Goal: Task Accomplishment & Management: Manage account settings

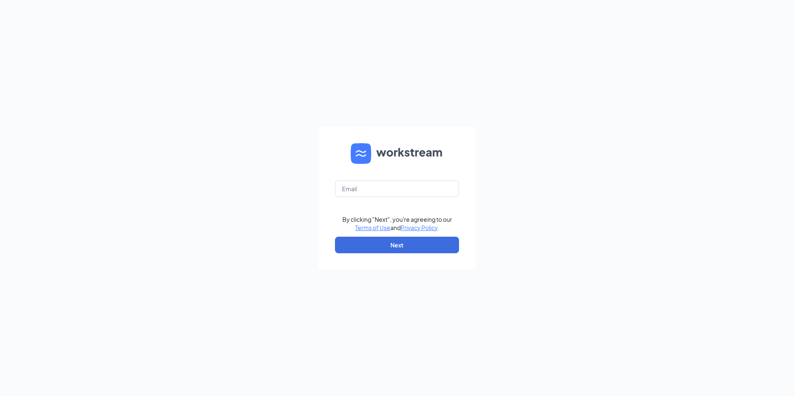
type input "[PERSON_NAME][EMAIL_ADDRESS][DOMAIN_NAME]"
click at [369, 249] on button "Next" at bounding box center [397, 245] width 124 height 17
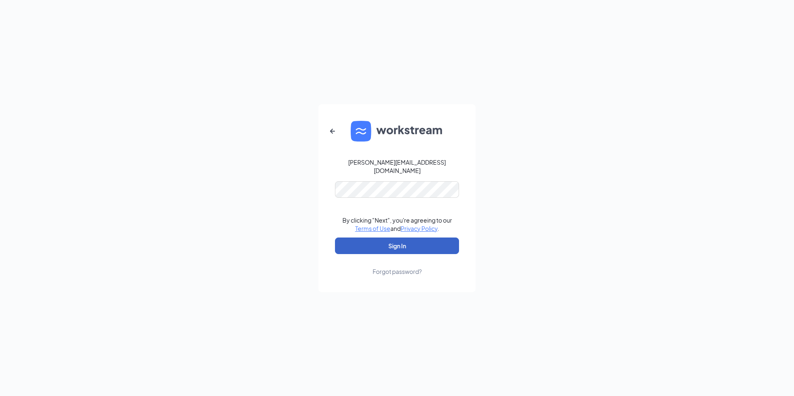
click at [412, 241] on button "Sign In" at bounding box center [397, 246] width 124 height 17
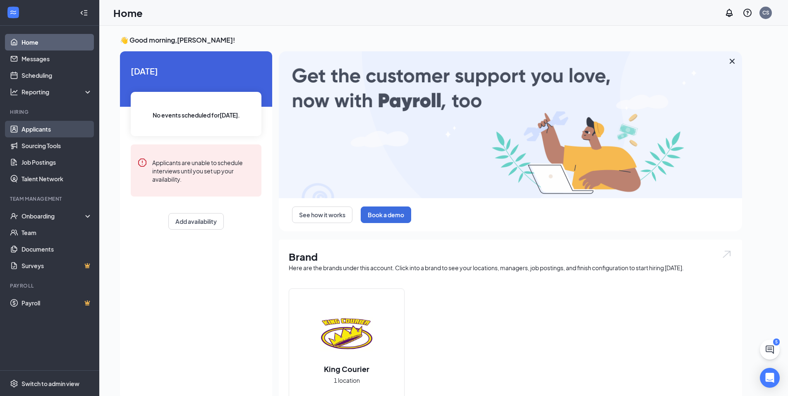
click at [34, 129] on link "Applicants" at bounding box center [57, 129] width 71 height 17
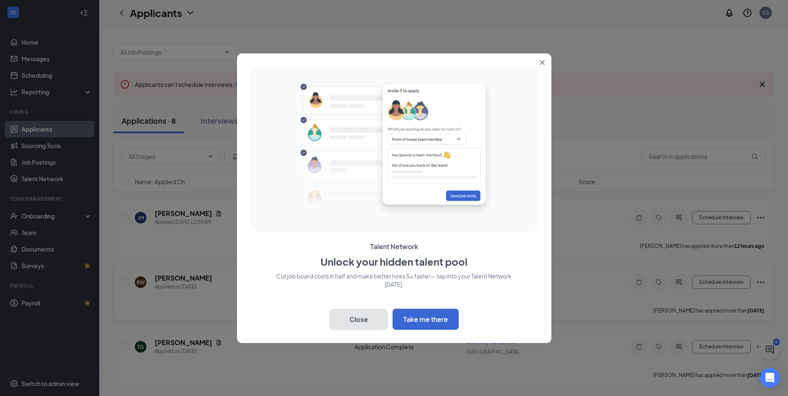
drag, startPoint x: 367, startPoint y: 324, endPoint x: 355, endPoint y: 310, distance: 18.5
click at [367, 322] on button "Close" at bounding box center [359, 319] width 58 height 21
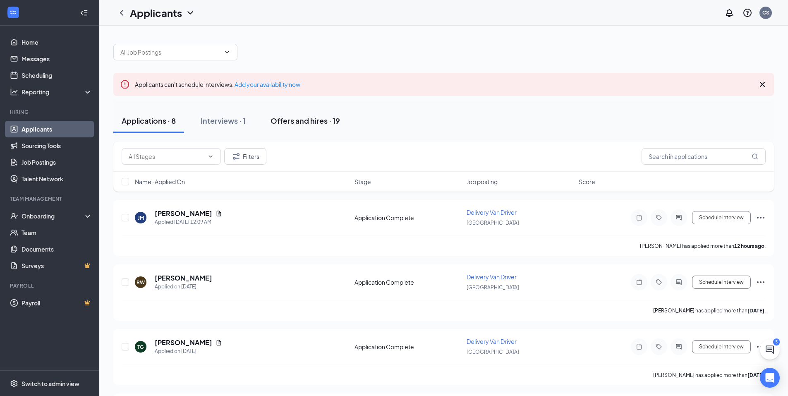
click at [308, 120] on div "Offers and hires · 19" at bounding box center [306, 120] width 70 height 10
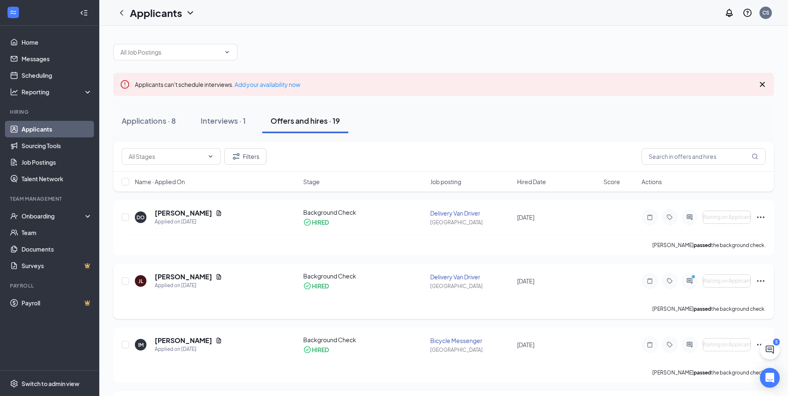
click at [425, 292] on div "[PERSON_NAME] Legion Applied on [DATE] Background Check HIRED Delivery Van Driv…" at bounding box center [444, 285] width 644 height 26
click at [174, 278] on h5 "[PERSON_NAME]" at bounding box center [184, 276] width 58 height 9
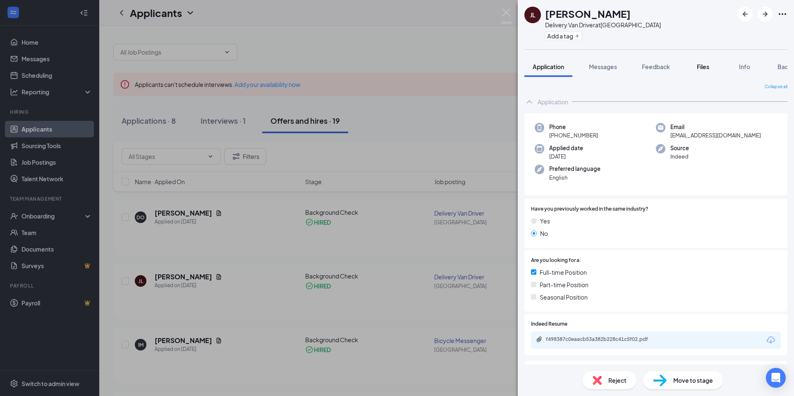
click at [703, 69] on span "Files" at bounding box center [703, 66] width 12 height 7
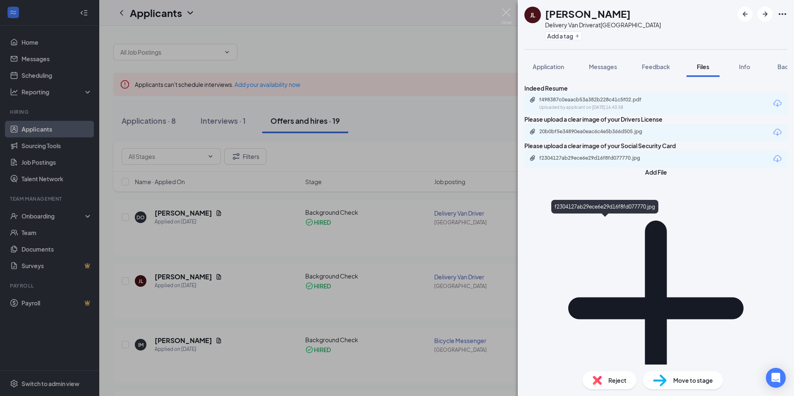
click at [604, 161] on div "f2304127ab29ece6e29d16f8fd077770.jpg" at bounding box center [598, 158] width 116 height 7
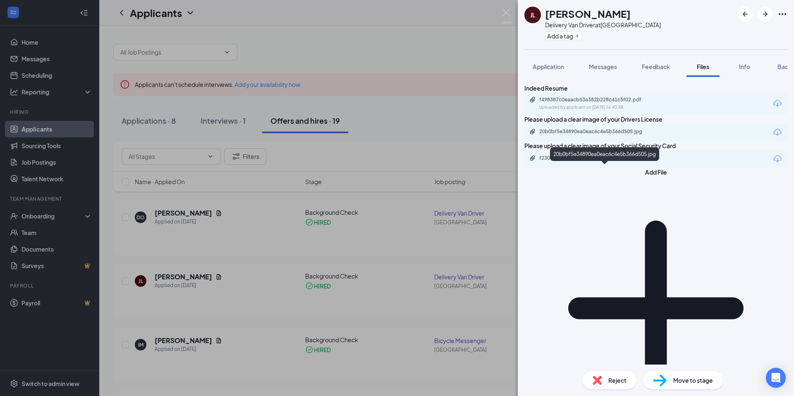
click at [604, 135] on div "20b0bf5e34890ea0eac6c4e5b366d505.jpg" at bounding box center [598, 131] width 116 height 7
click at [542, 65] on span "Application" at bounding box center [548, 66] width 31 height 7
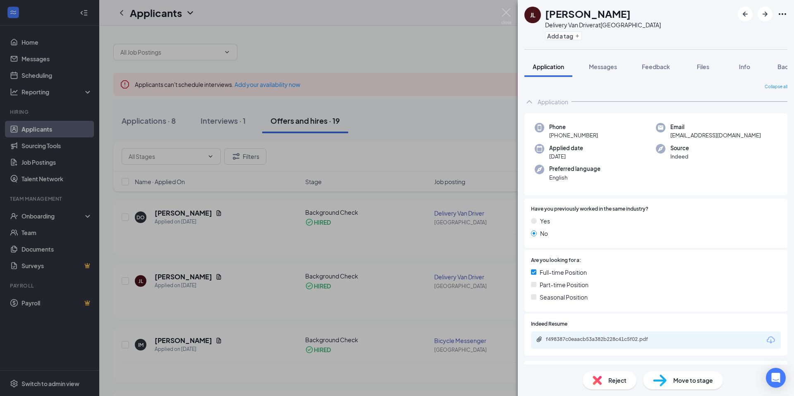
click at [694, 132] on span "[EMAIL_ADDRESS][DOMAIN_NAME]" at bounding box center [716, 135] width 91 height 8
drag, startPoint x: 734, startPoint y: 131, endPoint x: 667, endPoint y: 137, distance: 66.5
click at [667, 137] on div "Email [EMAIL_ADDRESS][DOMAIN_NAME]" at bounding box center [716, 131] width 121 height 17
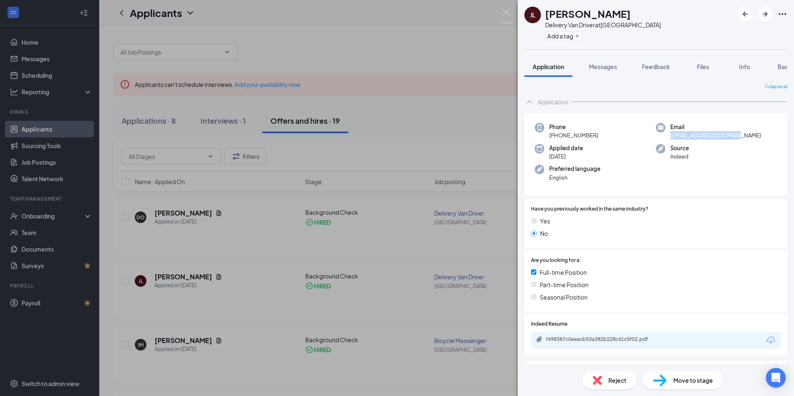
copy span "[EMAIL_ADDRESS][DOMAIN_NAME]"
click at [648, 262] on div at bounding box center [681, 261] width 200 height 8
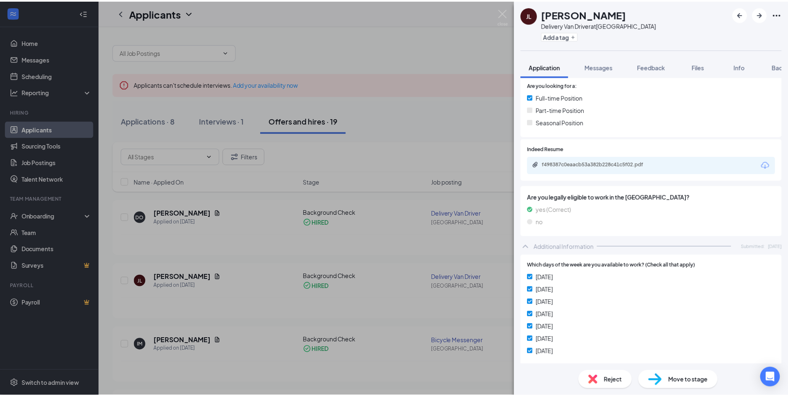
scroll to position [207, 0]
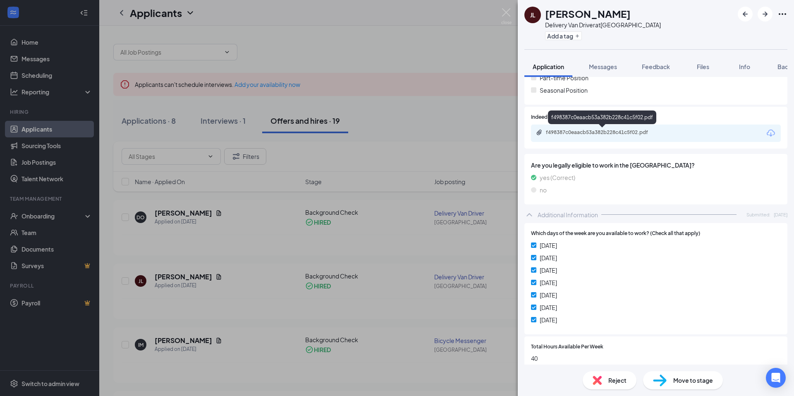
click at [605, 131] on div "f498387c0eaacb53a382b228c41c5f02.pdf" at bounding box center [604, 132] width 116 height 7
drag, startPoint x: 499, startPoint y: 10, endPoint x: 507, endPoint y: 11, distance: 7.5
click at [501, 10] on div "[PERSON_NAME] Legion Delivery Van Driver at [GEOGRAPHIC_DATA] Add a tag Applica…" at bounding box center [397, 198] width 794 height 396
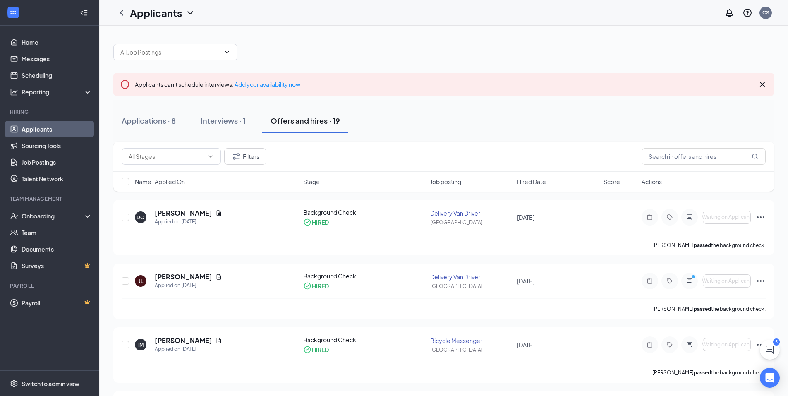
click at [506, 10] on div "Applicants CS" at bounding box center [443, 13] width 689 height 26
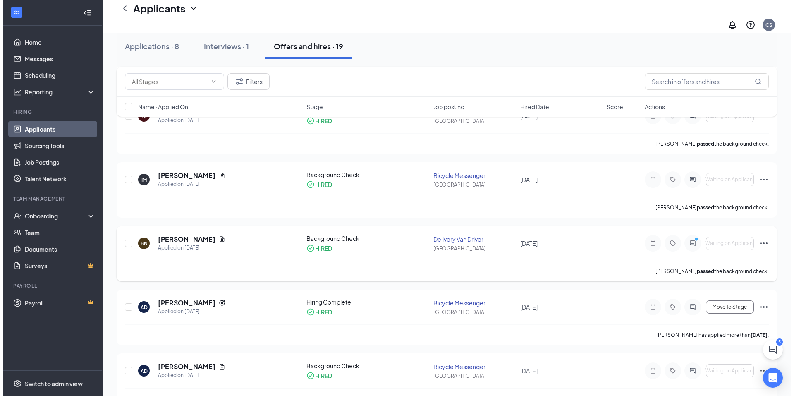
scroll to position [166, 0]
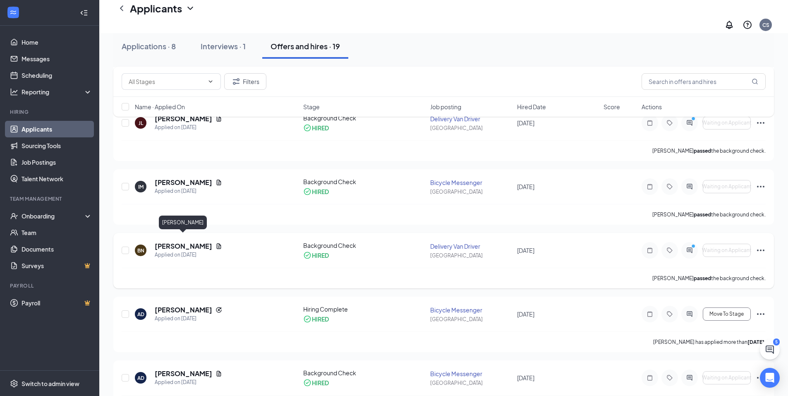
click at [181, 242] on h5 "[PERSON_NAME]" at bounding box center [184, 246] width 58 height 9
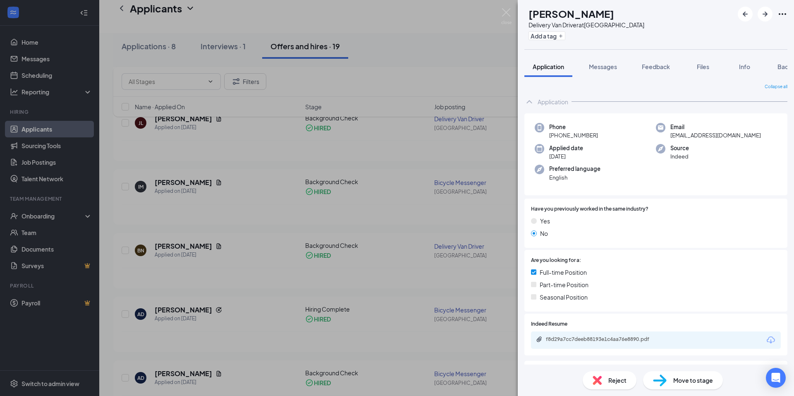
drag, startPoint x: 706, startPoint y: 65, endPoint x: 794, endPoint y: 104, distance: 96.0
click at [706, 65] on span "Files" at bounding box center [703, 66] width 12 height 7
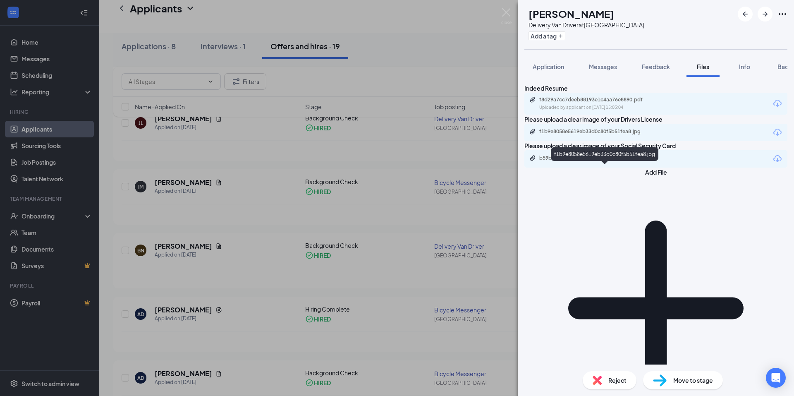
click at [614, 135] on div "f1b9e8058e5619eb33d0c80f5b51fea8.jpg" at bounding box center [598, 131] width 116 height 7
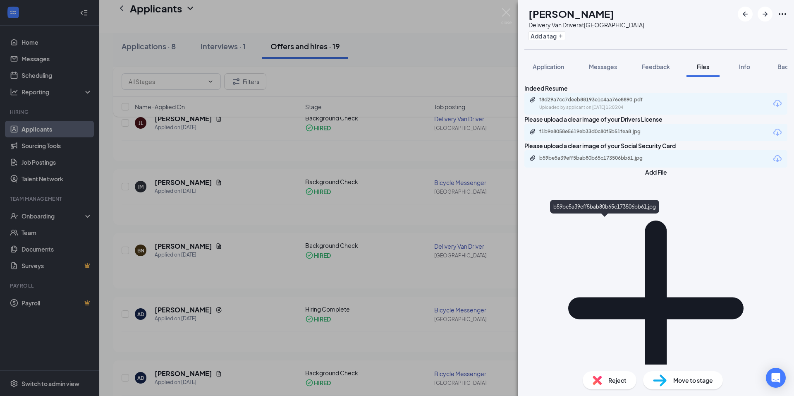
click at [618, 161] on div "b59be5a39eff5bab80b65c173506bb61.jpg" at bounding box center [598, 158] width 116 height 7
click at [554, 67] on span "Application" at bounding box center [548, 66] width 31 height 7
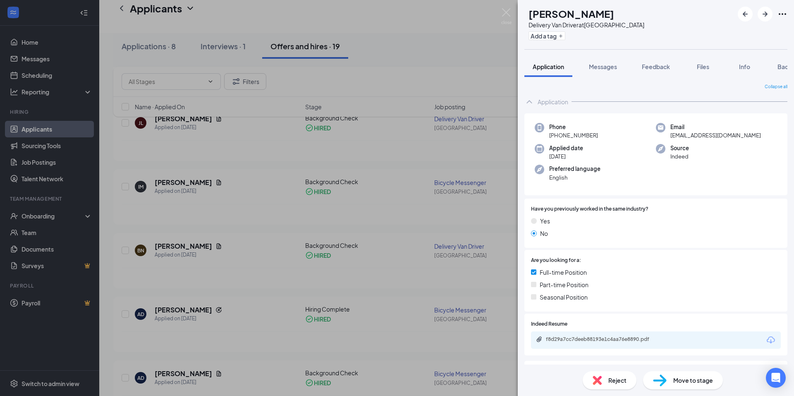
click at [702, 136] on span "[EMAIL_ADDRESS][DOMAIN_NAME]" at bounding box center [716, 135] width 91 height 8
drag, startPoint x: 720, startPoint y: 134, endPoint x: 667, endPoint y: 134, distance: 53.0
click at [667, 134] on div "Email [EMAIL_ADDRESS][DOMAIN_NAME]" at bounding box center [716, 131] width 121 height 17
copy span "[EMAIL_ADDRESS][DOMAIN_NAME]"
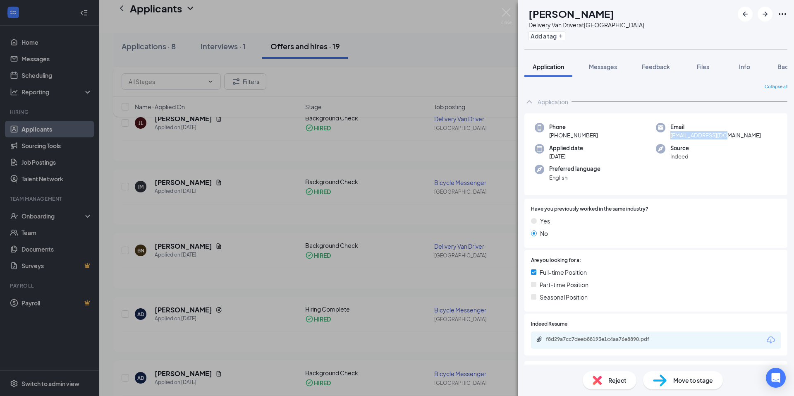
drag, startPoint x: 701, startPoint y: 64, endPoint x: 574, endPoint y: 142, distance: 148.8
click at [701, 64] on span "Files" at bounding box center [703, 66] width 12 height 7
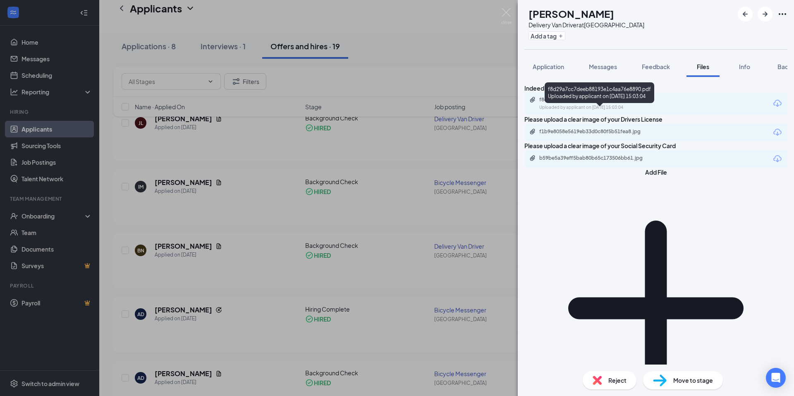
click at [608, 111] on div "Uploaded by applicant on [DATE] 15:03:04" at bounding box center [602, 107] width 124 height 7
